Goal: Task Accomplishment & Management: Manage account settings

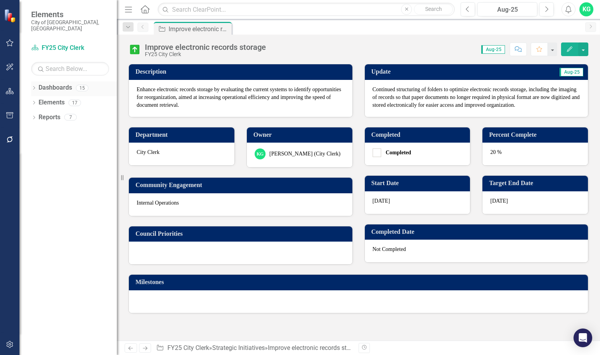
click at [36, 86] on icon "Dropdown" at bounding box center [33, 88] width 5 height 4
click at [53, 44] on link "Dashboard FY25 City Clerk" at bounding box center [70, 48] width 78 height 9
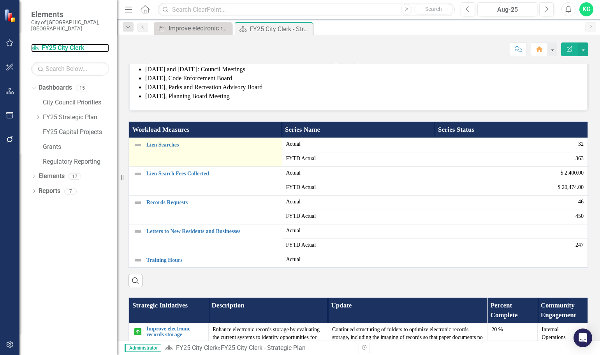
scroll to position [156, 0]
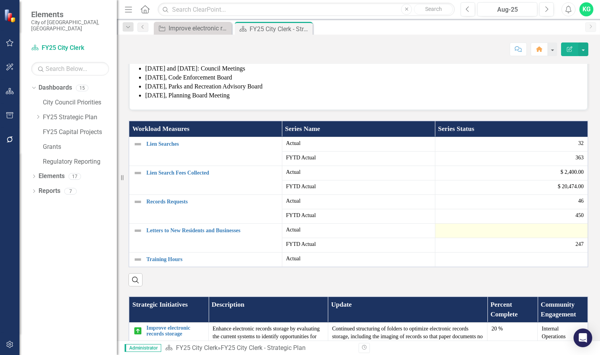
click at [567, 235] on div at bounding box center [511, 230] width 145 height 9
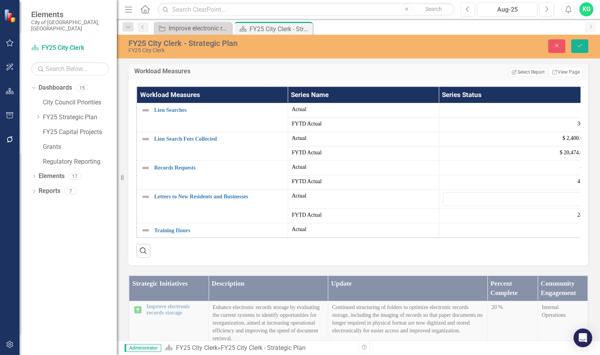
scroll to position [234, 0]
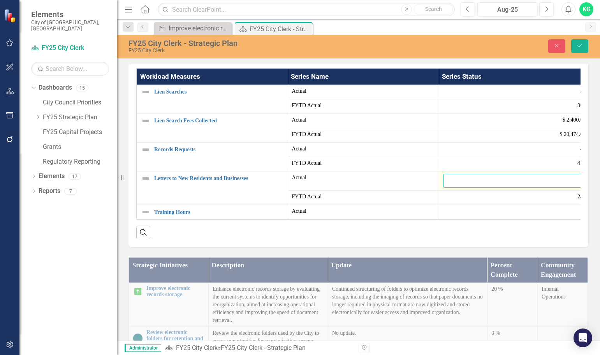
click at [506, 188] on input "number" at bounding box center [514, 181] width 143 height 14
click at [483, 188] on input "number" at bounding box center [514, 181] width 143 height 14
type input "47"
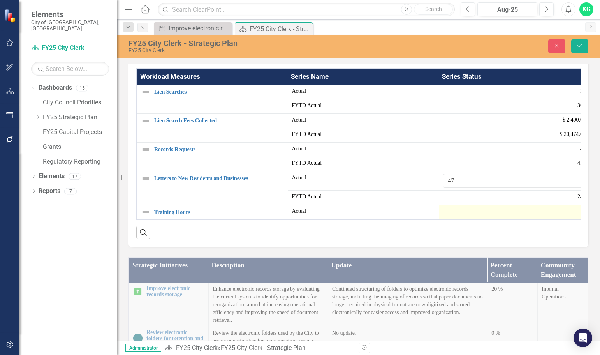
click at [456, 217] on div at bounding box center [514, 211] width 143 height 9
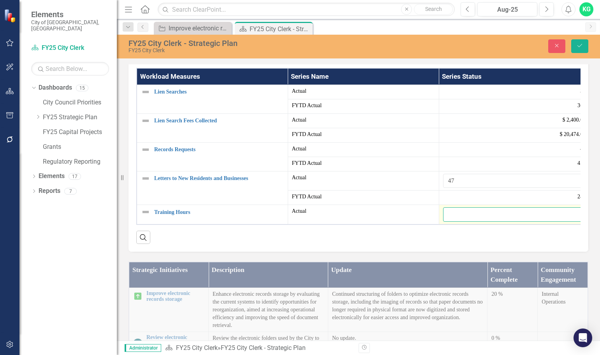
click at [476, 222] on input "number" at bounding box center [514, 214] width 143 height 14
type input "4.75"
click at [583, 43] on icon "Save" at bounding box center [579, 45] width 7 height 5
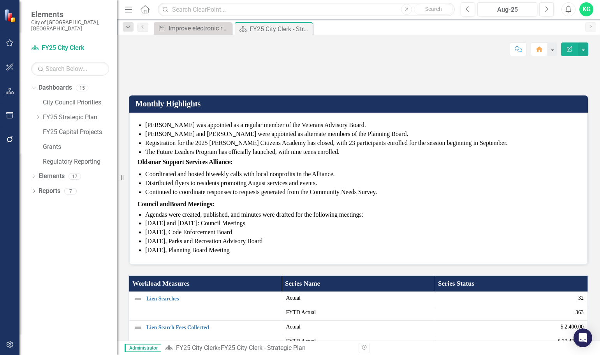
scroll to position [0, 0]
